Goal: Task Accomplishment & Management: Manage account settings

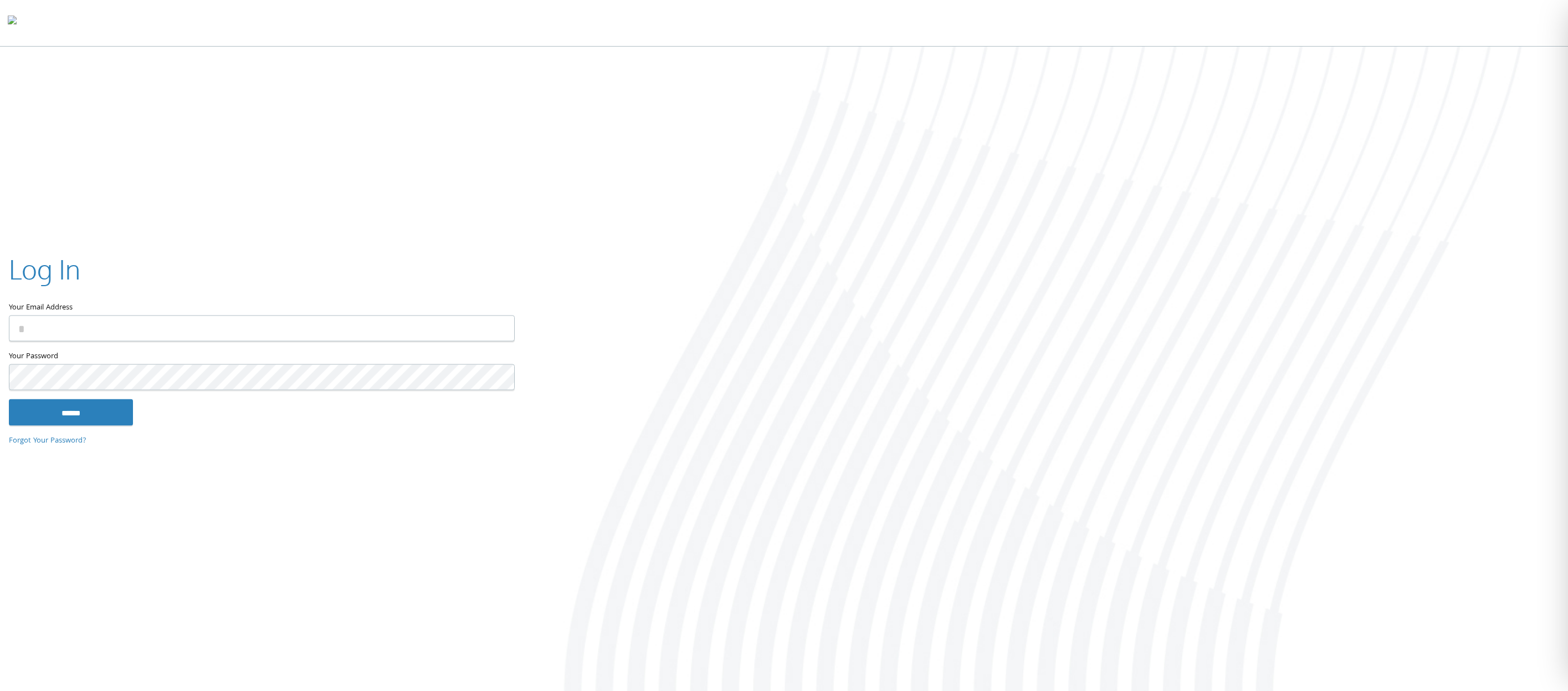
click at [0, 690] on com-1password-button at bounding box center [0, 693] width 0 height 0
type input "**********"
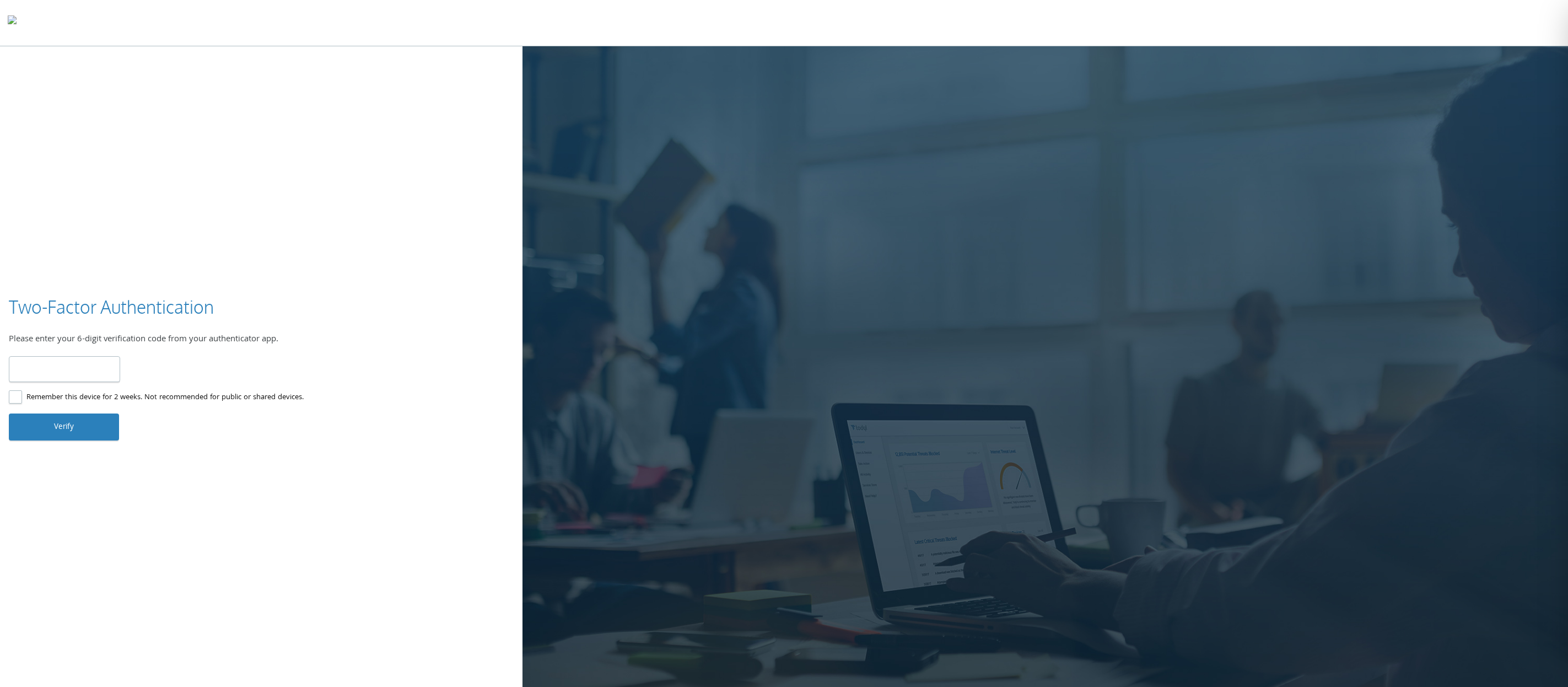
type input "******"
